Goal: Navigation & Orientation: Find specific page/section

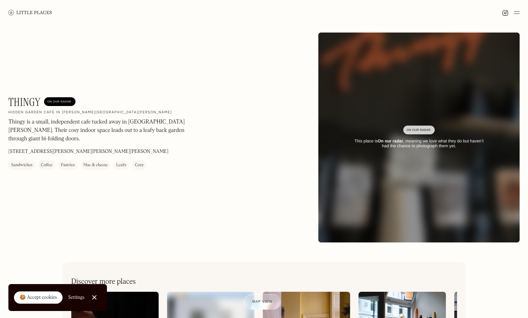
scroll to position [2, 0]
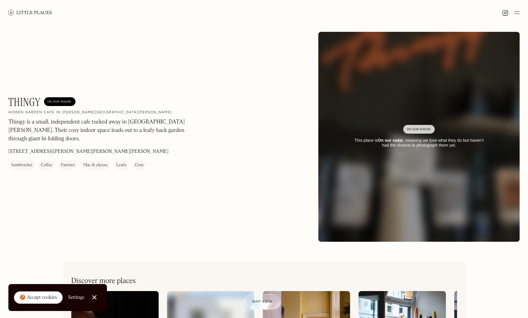
click at [49, 13] on img at bounding box center [30, 12] width 44 height 5
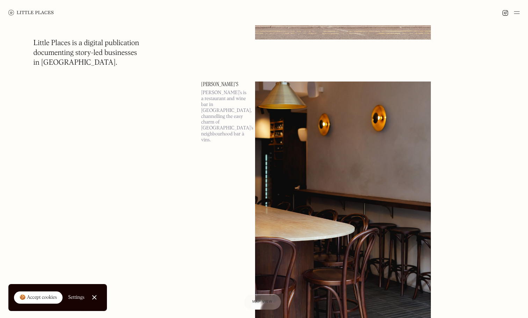
scroll to position [3833, 0]
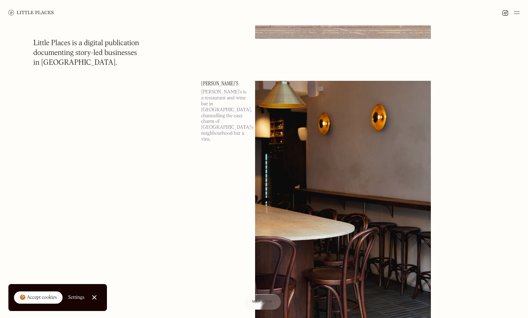
click at [514, 15] on img at bounding box center [517, 12] width 6 height 8
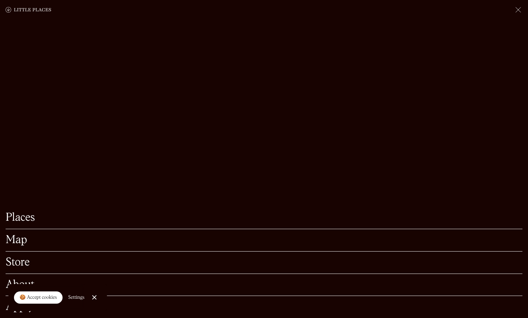
click at [17, 240] on link "Map" at bounding box center [264, 239] width 517 height 11
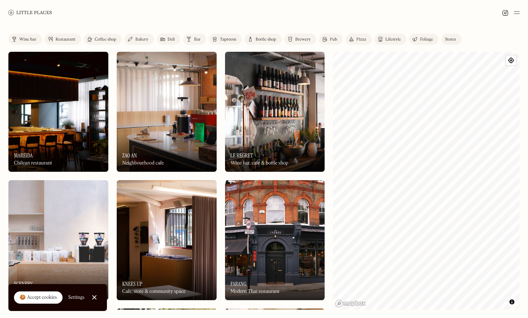
click at [521, 83] on div "Label Wine bar Restaurant Coffee shop Bakery Deli Bar Taproom Bottle shop Brewe…" at bounding box center [264, 171] width 528 height 292
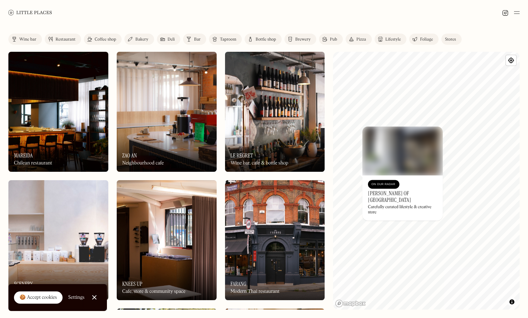
click at [418, 165] on img at bounding box center [402, 150] width 80 height 49
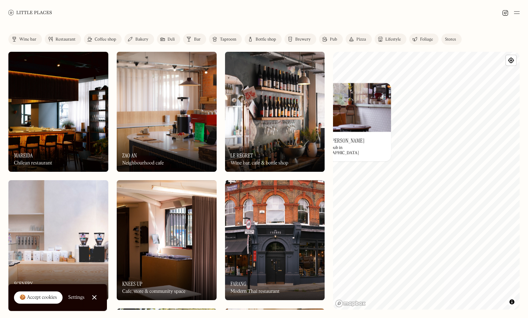
click at [263, 118] on div "Label Wine bar Restaurant Coffee shop Bakery Deli Bar Taproom Bottle shop Brewe…" at bounding box center [264, 171] width 528 height 292
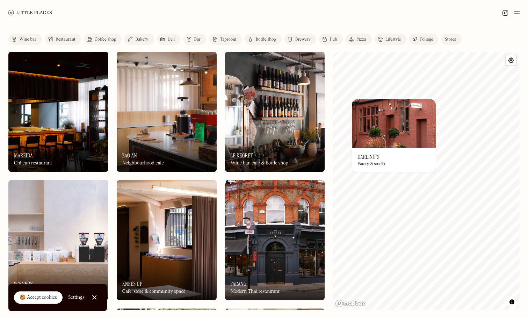
click at [401, 140] on img at bounding box center [394, 123] width 84 height 49
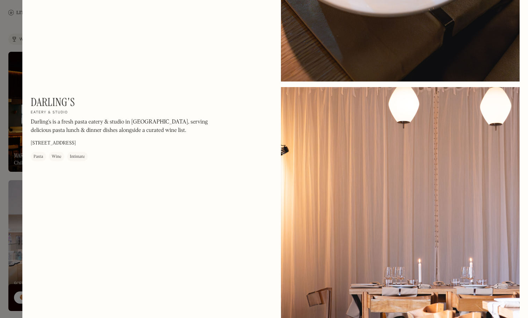
scroll to position [1395, 0]
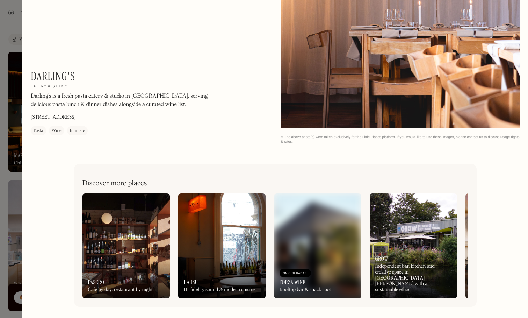
click at [16, 96] on div at bounding box center [264, 159] width 528 height 318
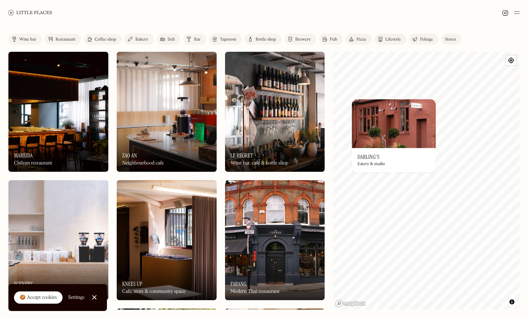
click at [438, 200] on div "© Mapbox © OpenStreetMap Improve this map On Our Radar Darling's Eatery & studi…" at bounding box center [426, 180] width 187 height 257
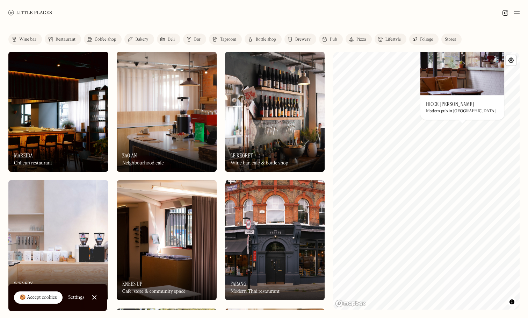
click at [438, 174] on div "© Mapbox © OpenStreetMap Improve this map On Our Radar Hicce Hart Modern pub in…" at bounding box center [426, 180] width 187 height 257
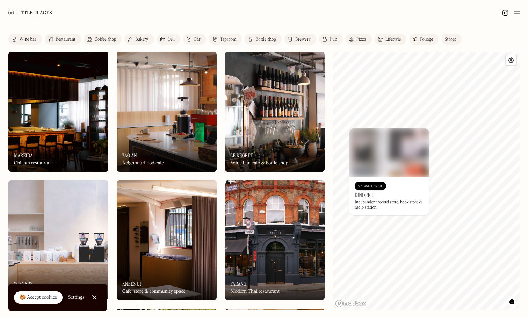
click at [423, 198] on div "© Mapbox © OpenStreetMap Improve this map On Our Radar Kindred Independent reco…" at bounding box center [426, 180] width 187 height 257
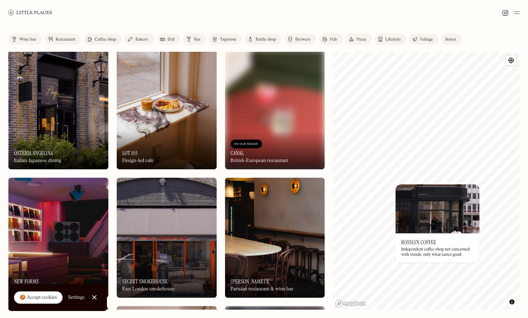
scroll to position [362, 0]
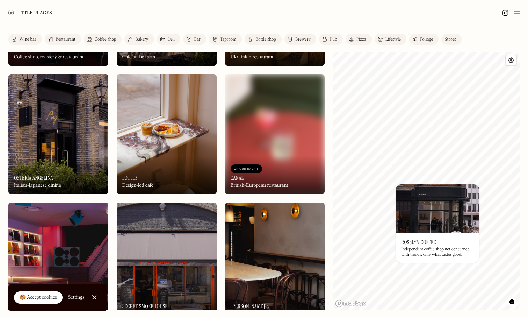
click at [183, 168] on div "On Our Radar LOT 103 Design-led cafe" at bounding box center [167, 174] width 100 height 38
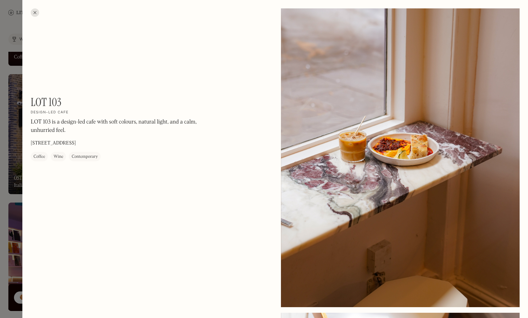
click at [4, 151] on div at bounding box center [264, 159] width 528 height 318
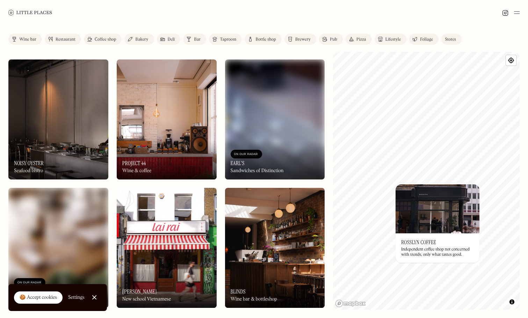
scroll to position [634, 0]
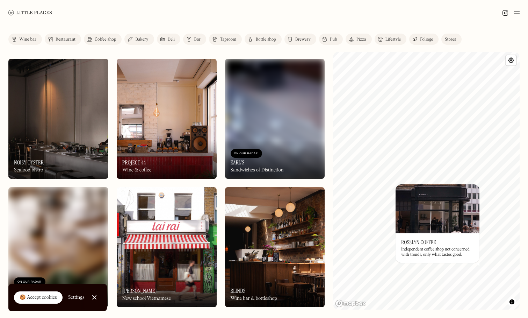
click at [133, 127] on img at bounding box center [167, 119] width 100 height 120
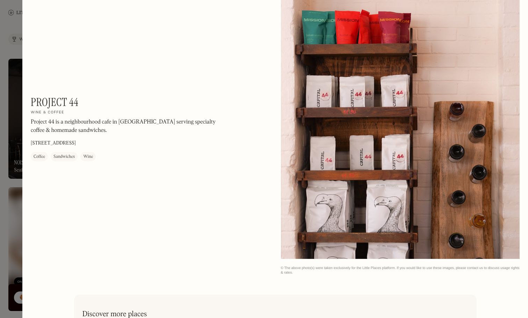
scroll to position [787, 0]
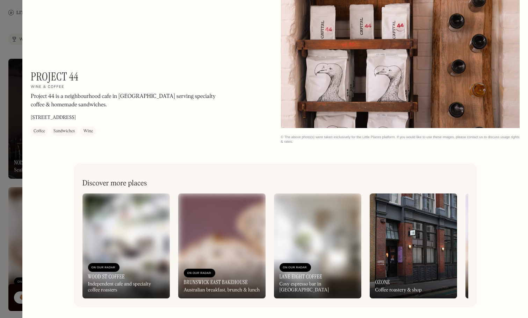
click at [13, 170] on div at bounding box center [264, 159] width 528 height 318
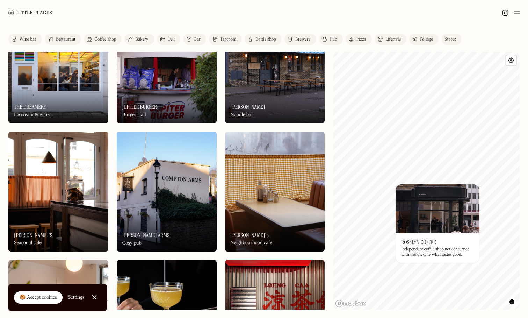
scroll to position [1718, 0]
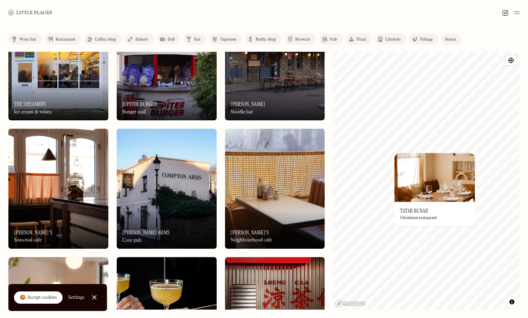
click at [452, 186] on img at bounding box center [434, 177] width 80 height 49
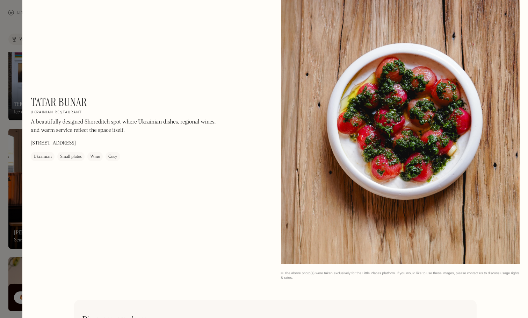
scroll to position [643, 0]
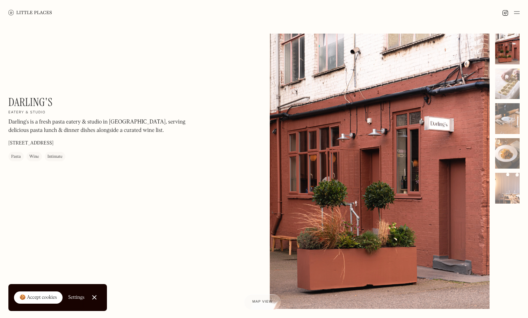
click at [33, 114] on h2 "Eatery & studio" at bounding box center [26, 112] width 37 height 5
click at [34, 97] on h1 "Darling's" at bounding box center [30, 101] width 44 height 13
copy div "Darling's On Our Radar Eatery & studio"
drag, startPoint x: 34, startPoint y: 97, endPoint x: 44, endPoint y: 116, distance: 21.1
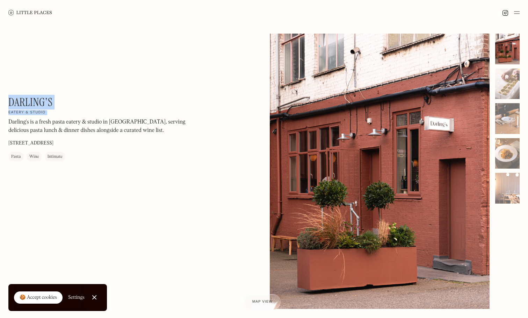
click at [44, 116] on div "Darling's On Our Radar Eatery & studio Darling's is a fresh pasta eatery & stud…" at bounding box center [102, 128] width 189 height 66
